Goal: Task Accomplishment & Management: Use online tool/utility

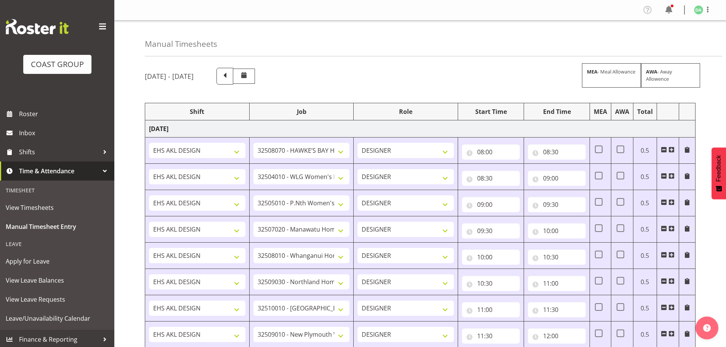
select select "9236"
select select "8457"
select select "8458"
select select "8727"
select select "8786"
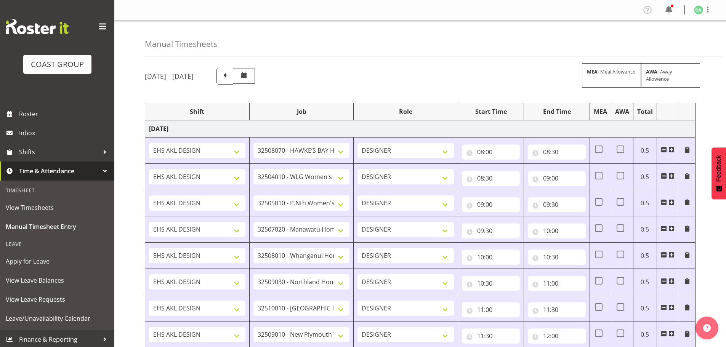
select select "9082"
select select "9023"
select select "8934"
select select "9735"
select select "8513"
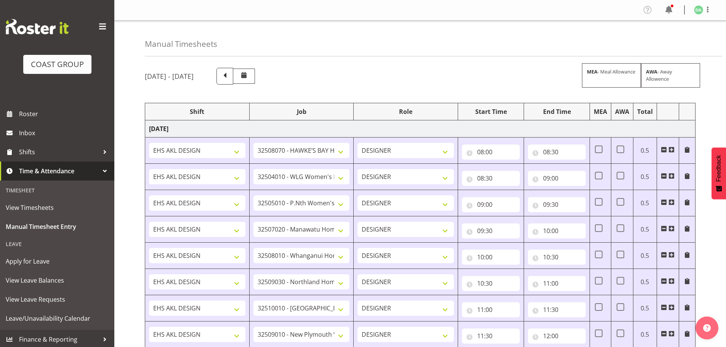
select select "10191"
select select "69"
